Goal: Task Accomplishment & Management: Manage account settings

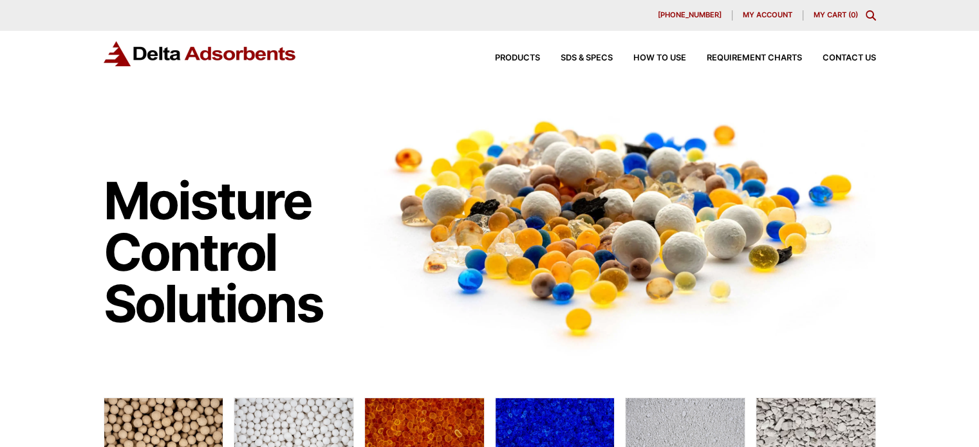
click at [759, 15] on span "My account" at bounding box center [768, 15] width 50 height 7
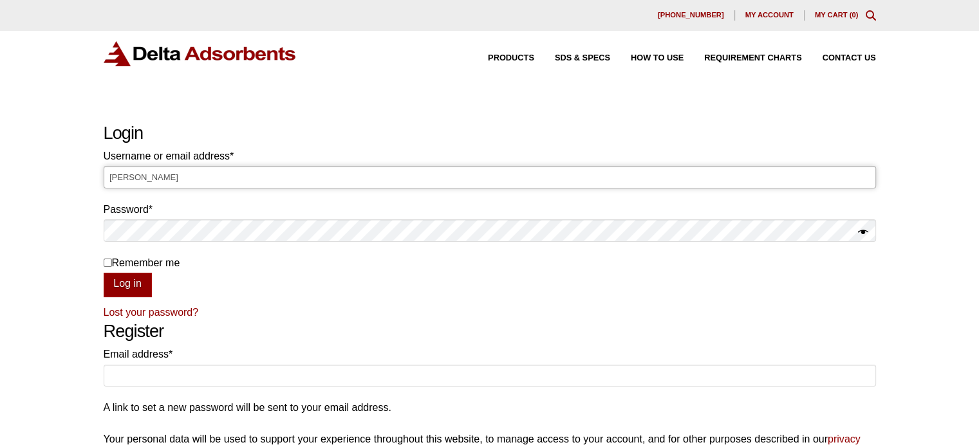
click at [523, 178] on input "Laura" at bounding box center [490, 177] width 772 height 22
type input "L"
type input "Laura@deltaadsorbents.com"
click at [104, 273] on button "Log in" at bounding box center [128, 285] width 48 height 24
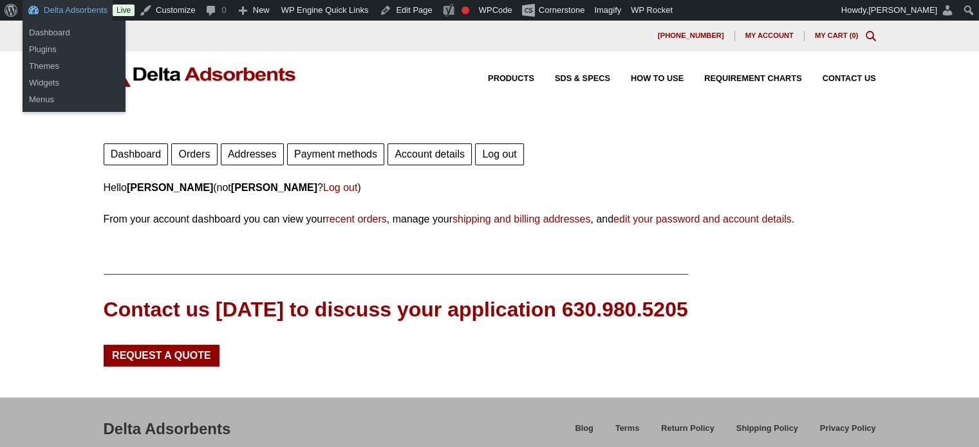
click at [61, 15] on link "Delta Adsorbents" at bounding box center [68, 10] width 90 height 21
click at [53, 32] on link "Dashboard" at bounding box center [74, 32] width 103 height 17
